Goal: Task Accomplishment & Management: Complete application form

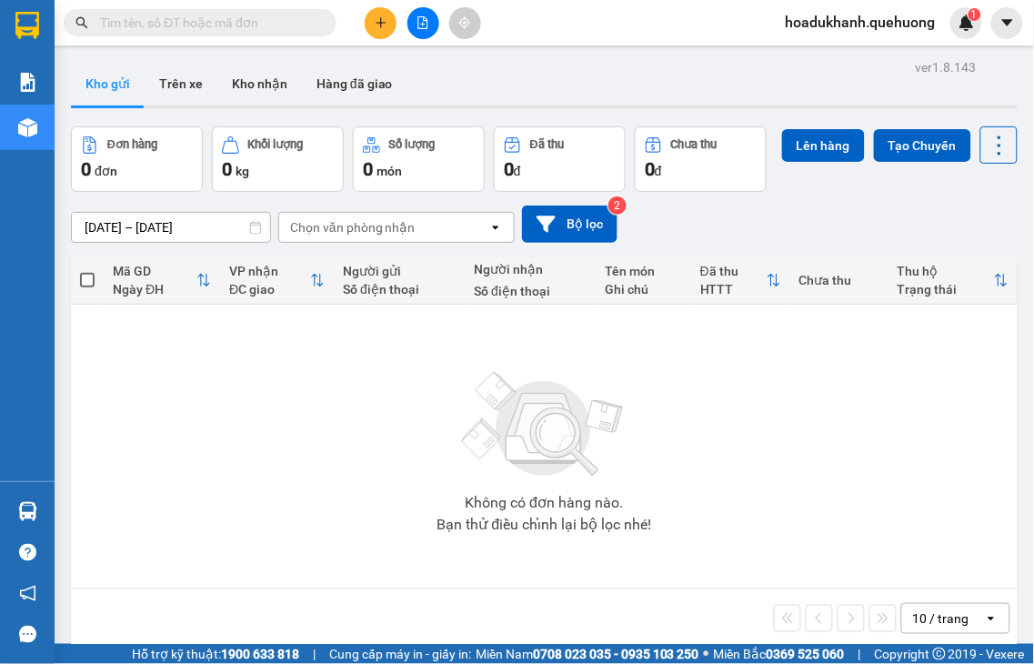
click at [380, 27] on icon "plus" at bounding box center [380, 22] width 1 height 10
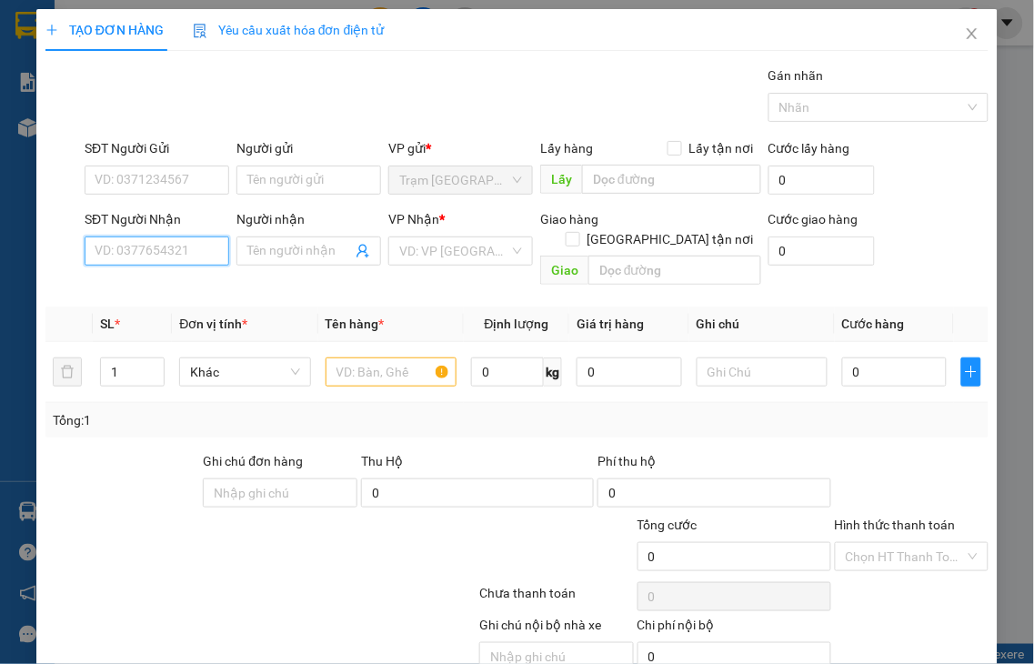
click at [189, 246] on input "SĐT Người Nhận" at bounding box center [157, 250] width 145 height 29
type input "0365090454"
click at [266, 247] on input "Người nhận" at bounding box center [299, 251] width 105 height 20
type input "J"
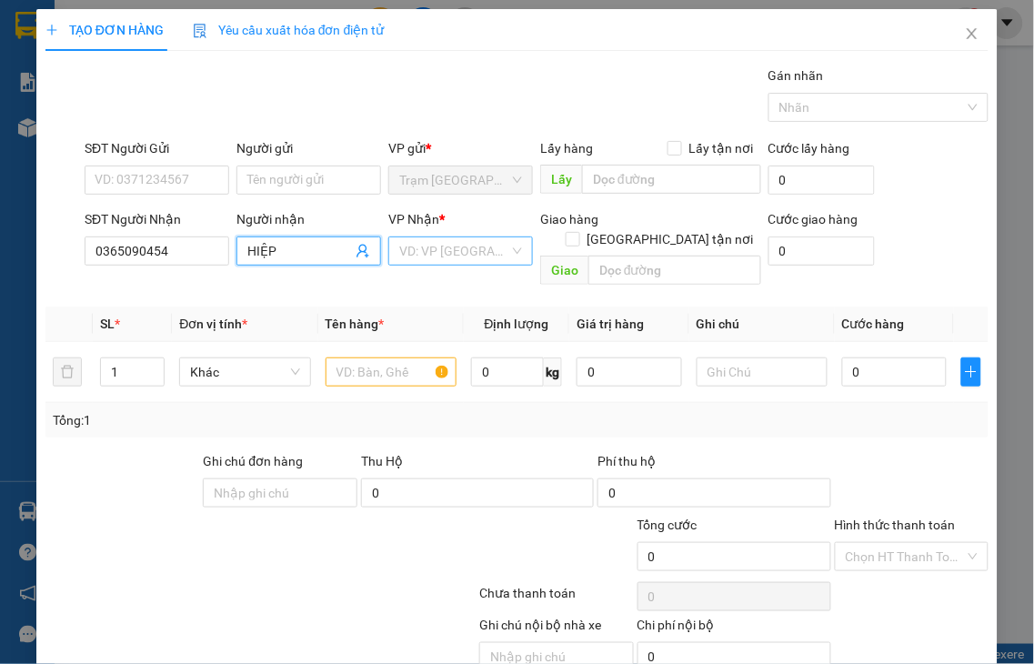
type input "HIỆP"
click at [428, 249] on input "search" at bounding box center [454, 250] width 110 height 27
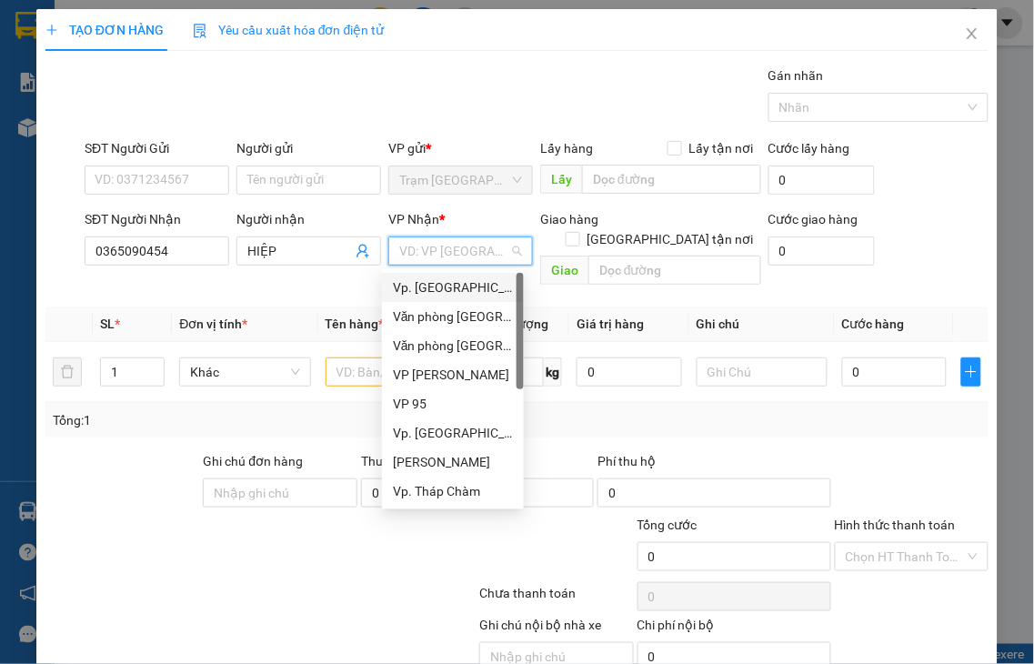
type input "Q"
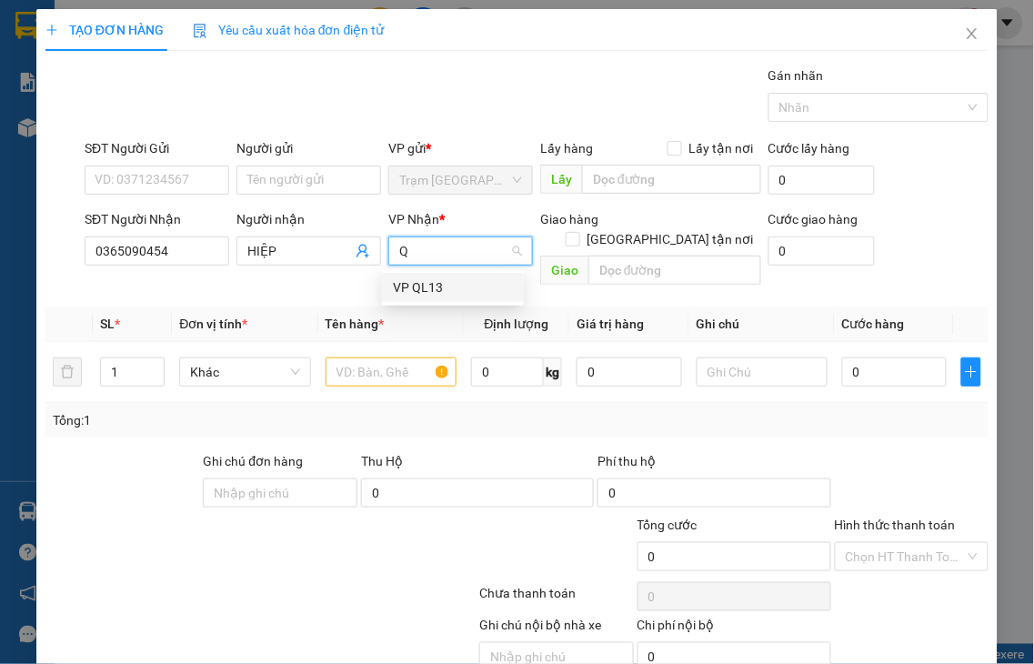
click at [452, 285] on div "VP QL13" at bounding box center [453, 287] width 120 height 20
click at [373, 357] on input "text" at bounding box center [391, 371] width 131 height 29
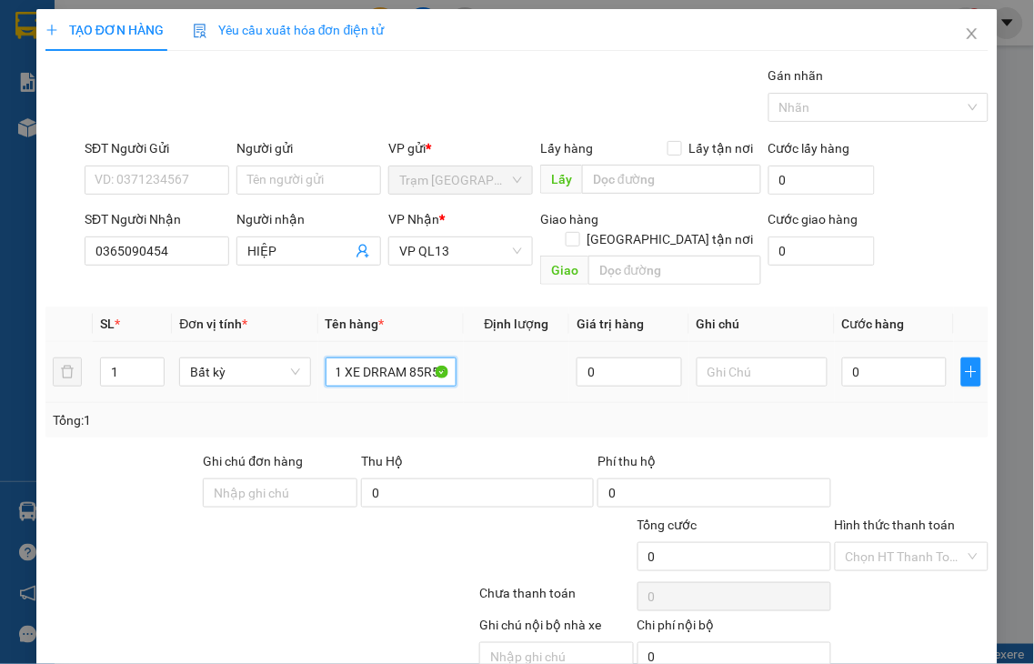
scroll to position [0, 5]
click at [377, 357] on input "1 XE DRRAM 85R5 :" at bounding box center [391, 371] width 131 height 29
click at [437, 357] on input "1 XE DREAM 85R5 :" at bounding box center [391, 371] width 131 height 29
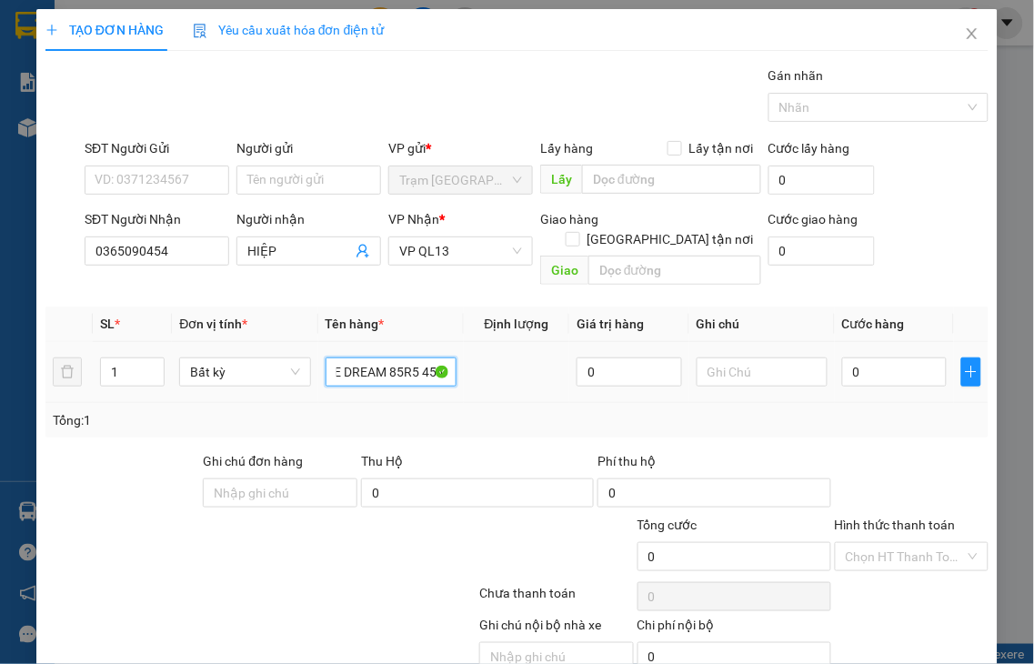
click at [416, 357] on input "1 XE DREAM 85R5 454:" at bounding box center [391, 371] width 131 height 29
click at [443, 357] on input "1 XE DREAM 85R5 :454:" at bounding box center [391, 371] width 131 height 29
click at [438, 357] on input "1 XE DREAM 85R5 :454:" at bounding box center [391, 371] width 131 height 29
drag, startPoint x: 402, startPoint y: 351, endPoint x: 457, endPoint y: 352, distance: 54.6
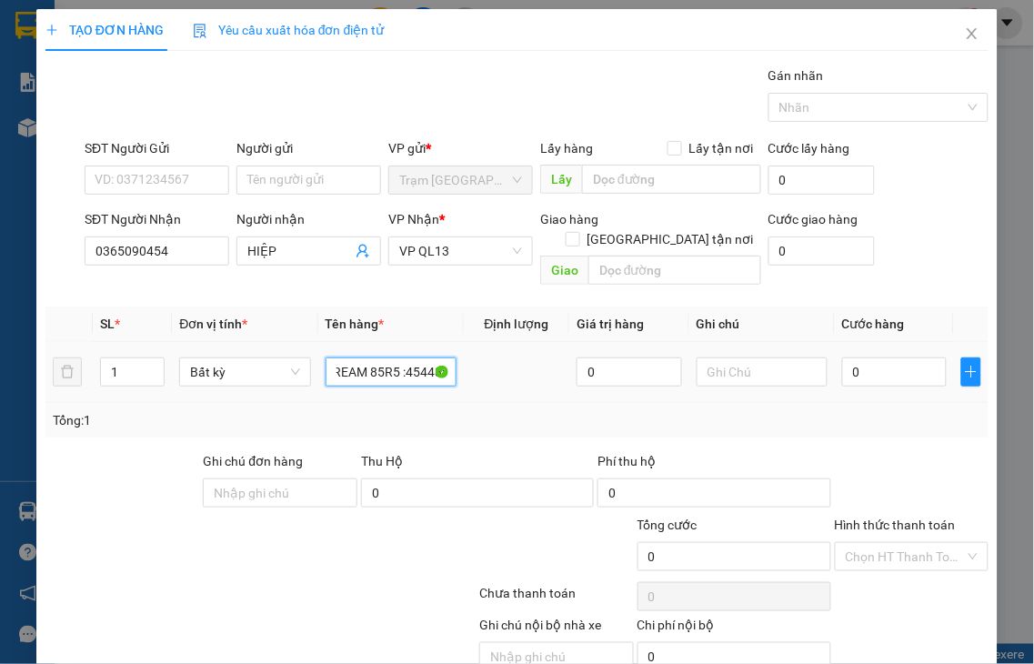
click at [459, 350] on tr "1 Bất kỳ 1 XE DREAM 85R5 :45448: 0 0" at bounding box center [516, 372] width 943 height 61
type input "1 XE DREAM 85R5 : 4548"
click at [884, 357] on input "0" at bounding box center [894, 371] width 105 height 29
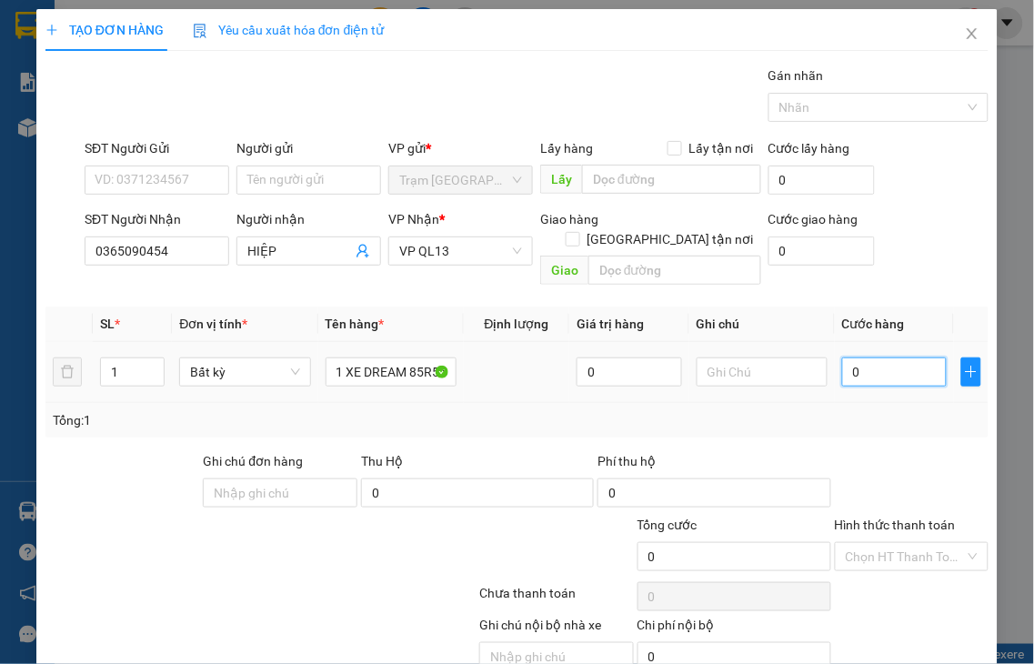
type input "3"
type input "30"
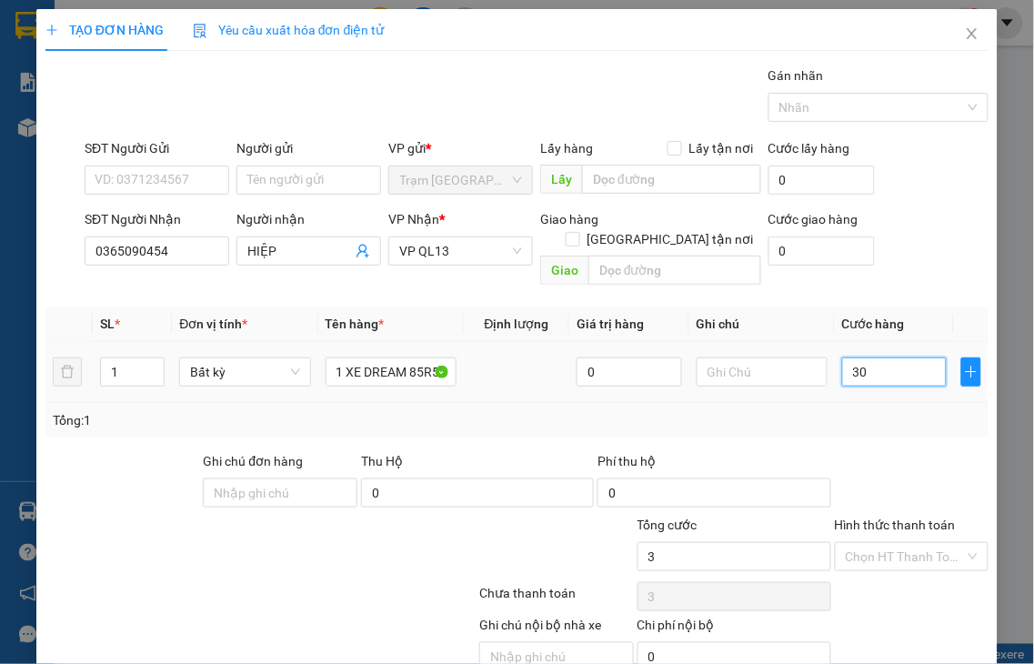
type input "30"
type input "300"
click at [916, 517] on label "Hình thức thanh toán" at bounding box center [895, 524] width 121 height 15
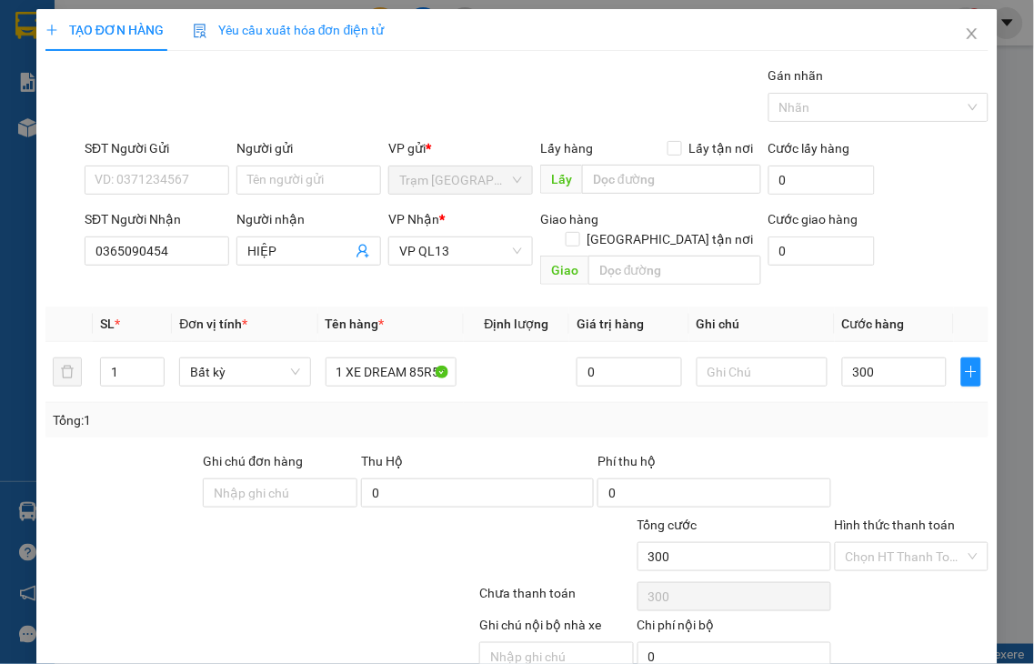
click at [916, 543] on input "Hình thức thanh toán" at bounding box center [906, 556] width 120 height 27
type input "300.000"
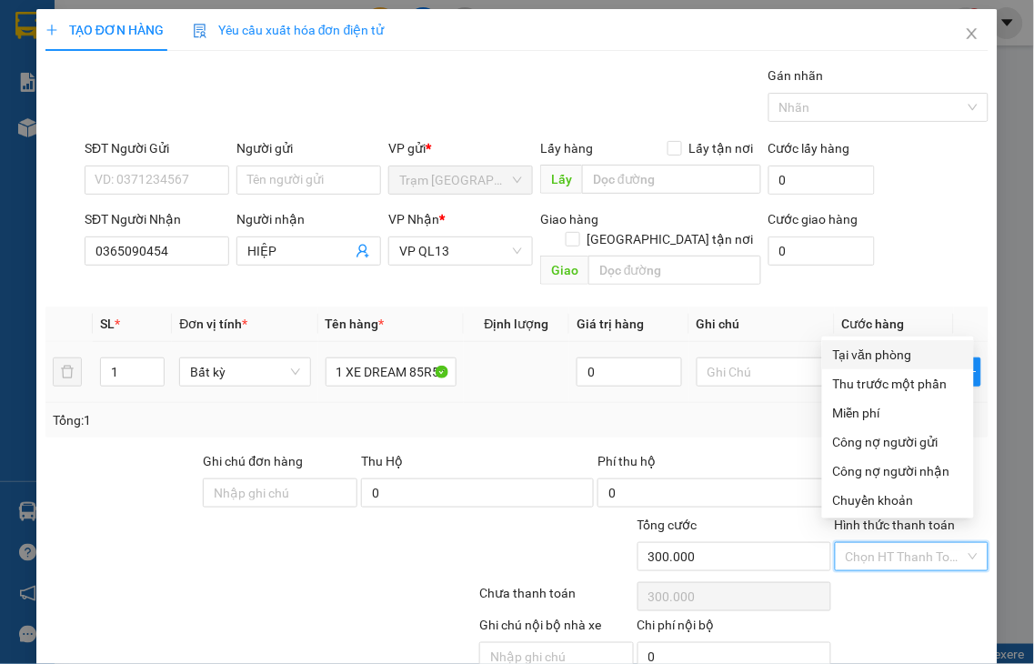
drag, startPoint x: 883, startPoint y: 353, endPoint x: 886, endPoint y: 331, distance: 22.0
click at [880, 353] on div "Tại văn phòng" at bounding box center [898, 355] width 130 height 20
type input "0"
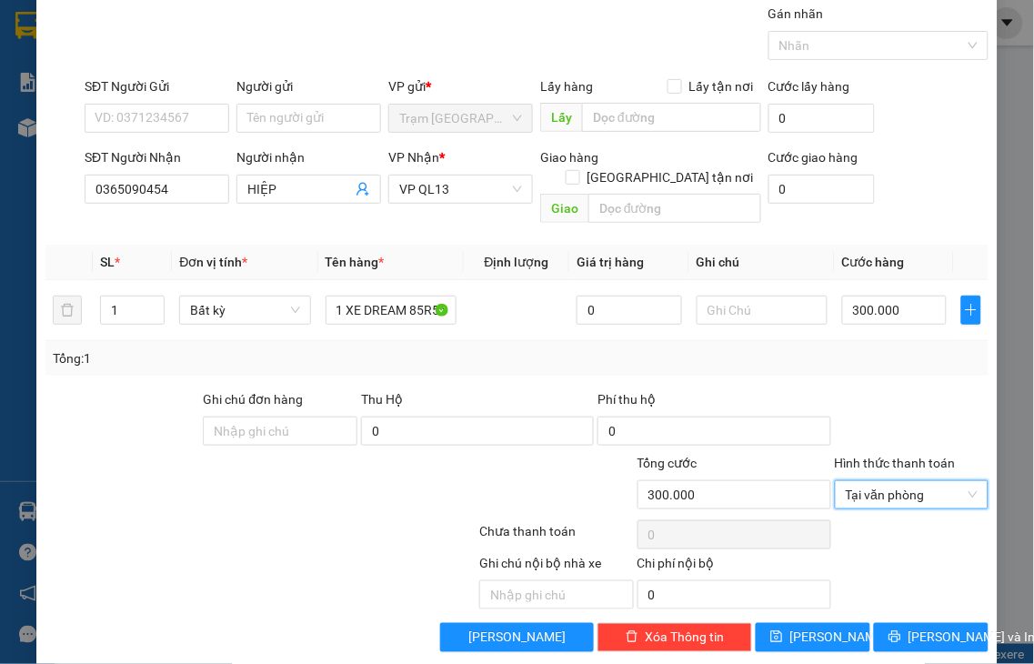
scroll to position [65, 0]
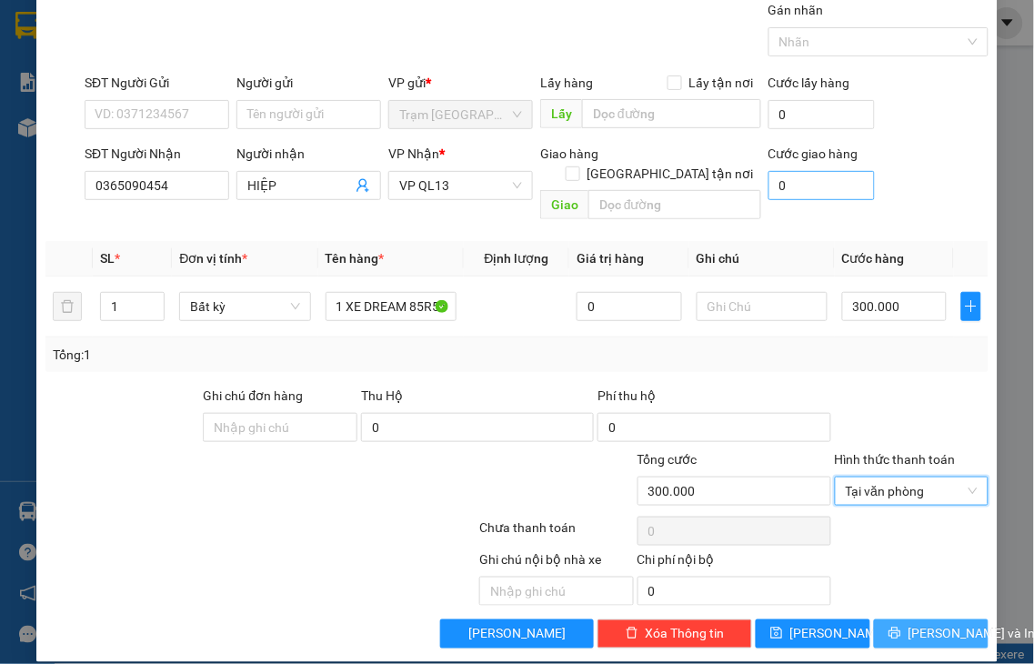
drag, startPoint x: 916, startPoint y: 617, endPoint x: 815, endPoint y: 176, distance: 452.5
click at [916, 624] on span "Lưu và In" at bounding box center [972, 634] width 127 height 20
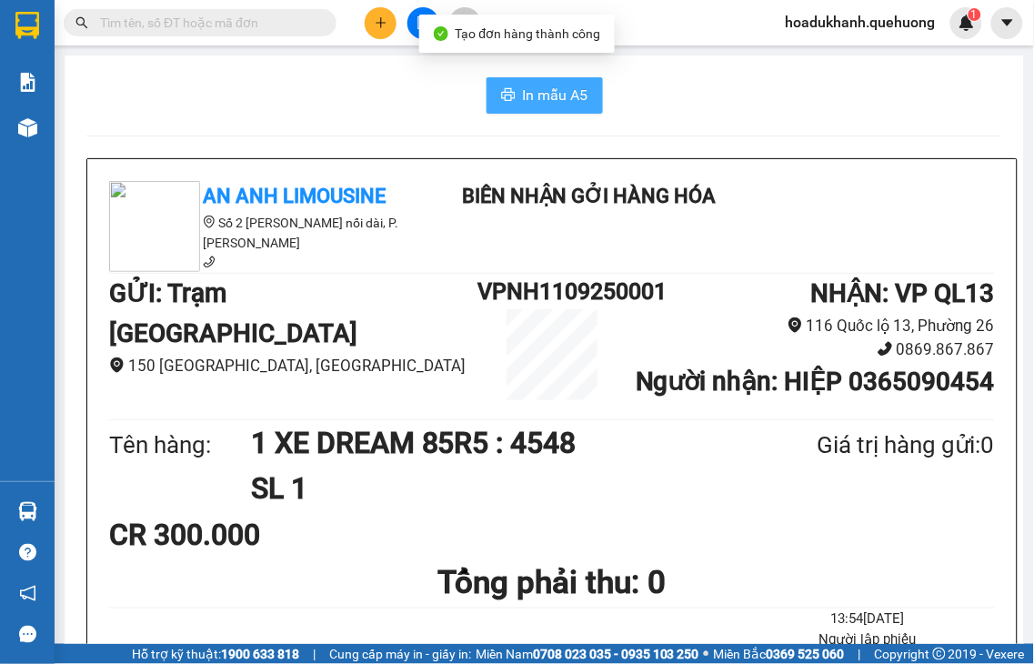
click at [537, 92] on span "In mẫu A5" at bounding box center [555, 95] width 65 height 23
